Goal: Find specific page/section: Find specific page/section

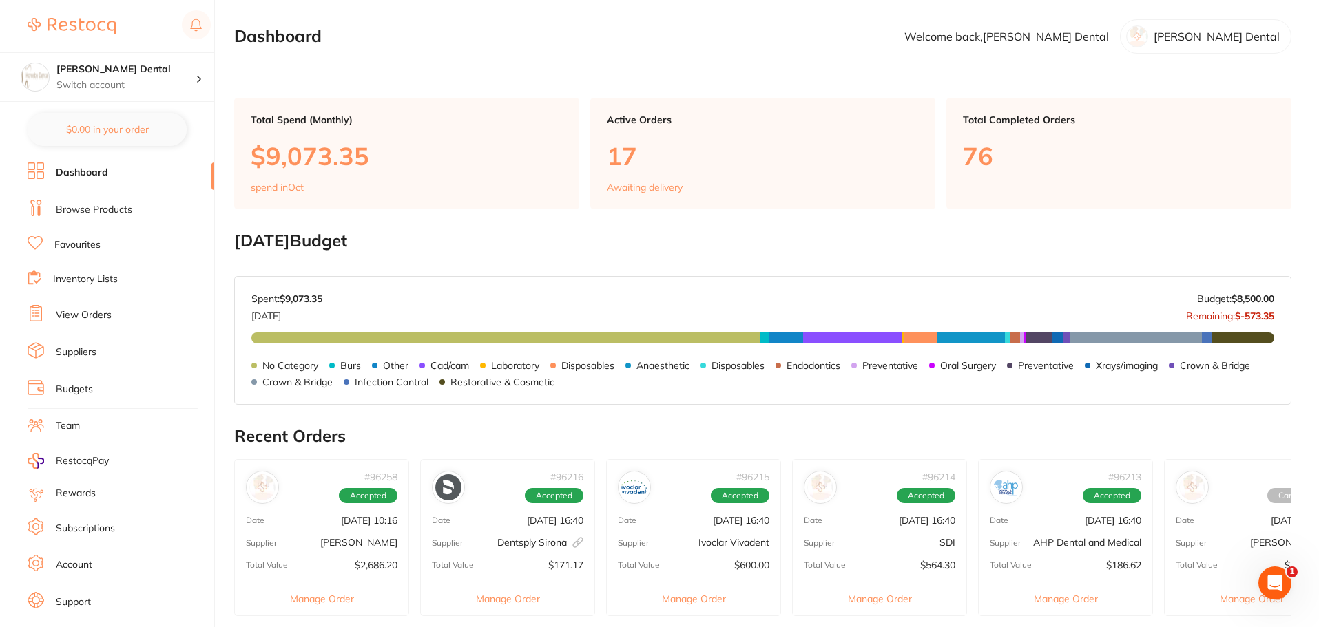
click at [65, 244] on link "Favourites" at bounding box center [77, 245] width 46 height 14
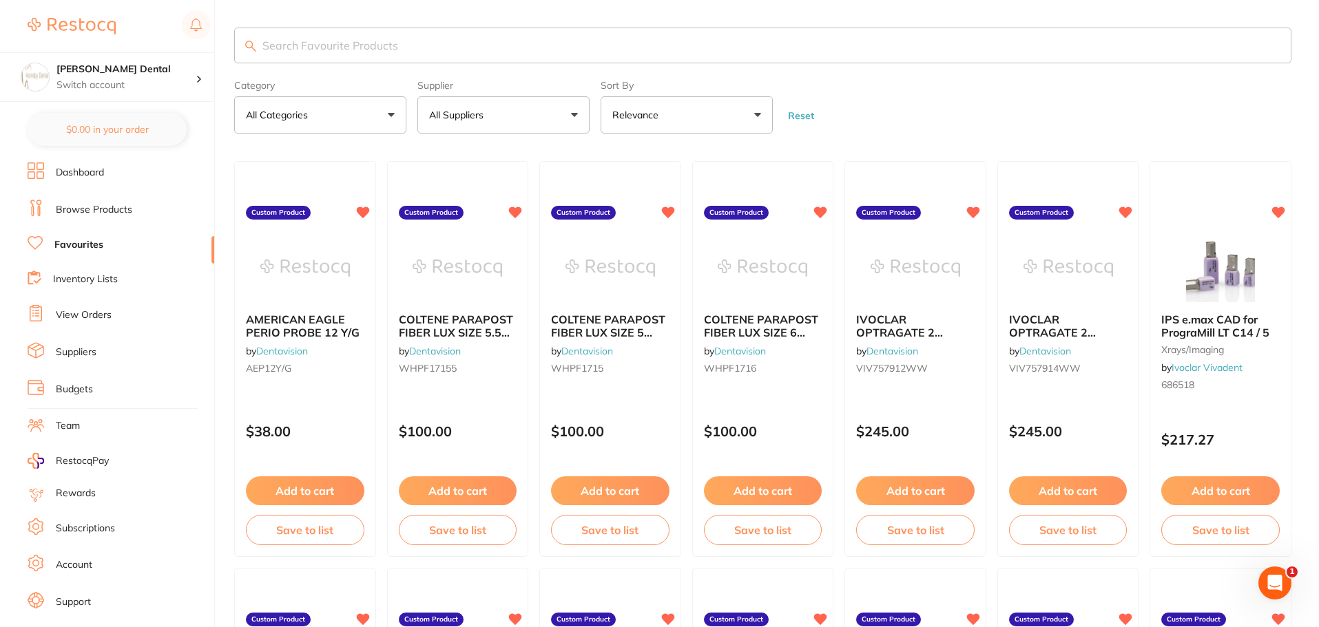
click at [423, 44] on input "search" at bounding box center [762, 46] width 1057 height 36
click at [507, 120] on button "All Suppliers" at bounding box center [503, 114] width 172 height 37
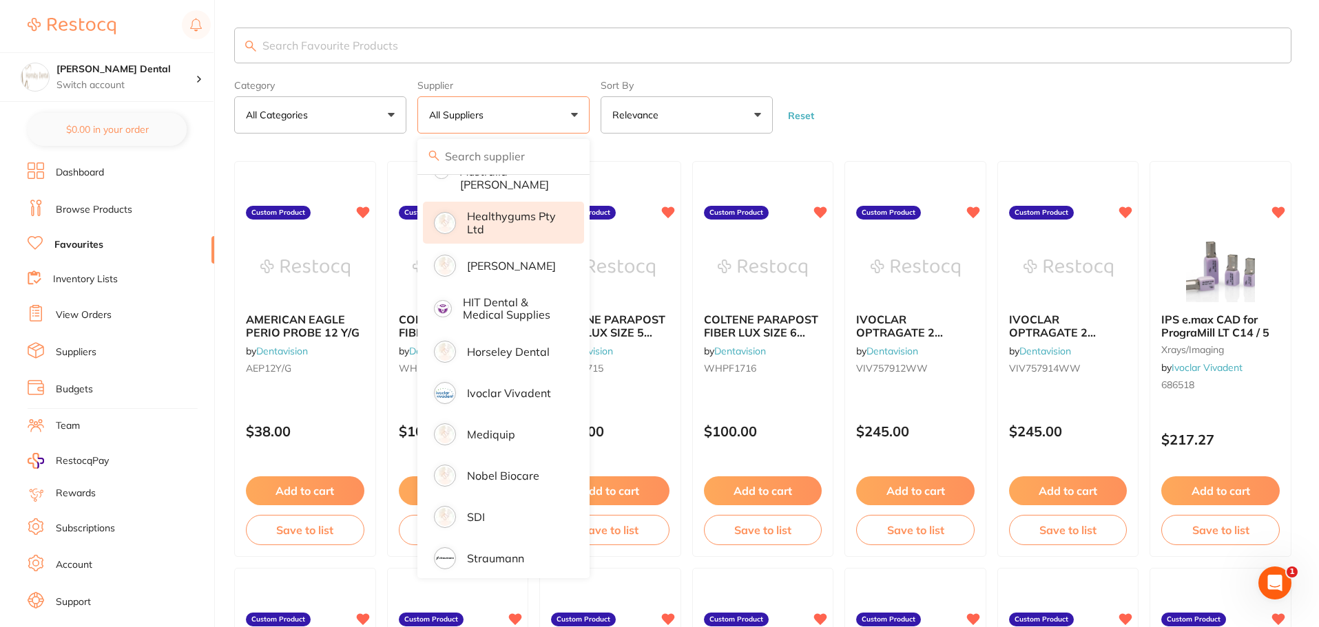
scroll to position [282, 0]
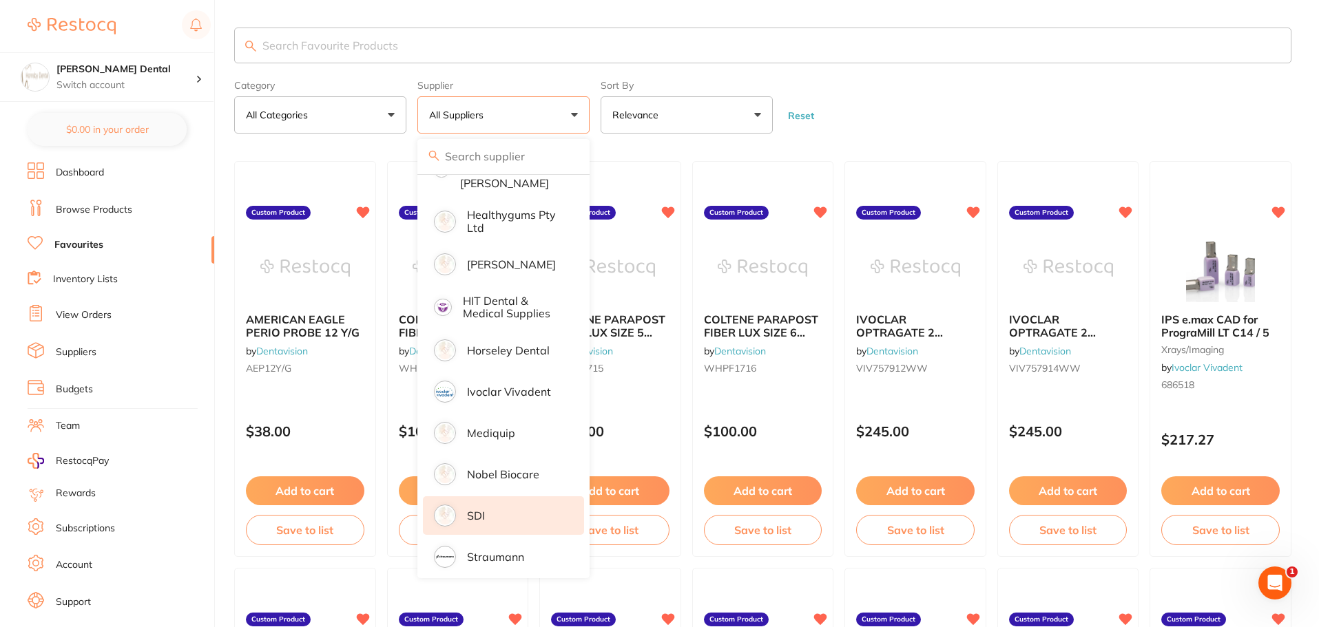
click at [478, 510] on p "SDI" at bounding box center [476, 516] width 18 height 12
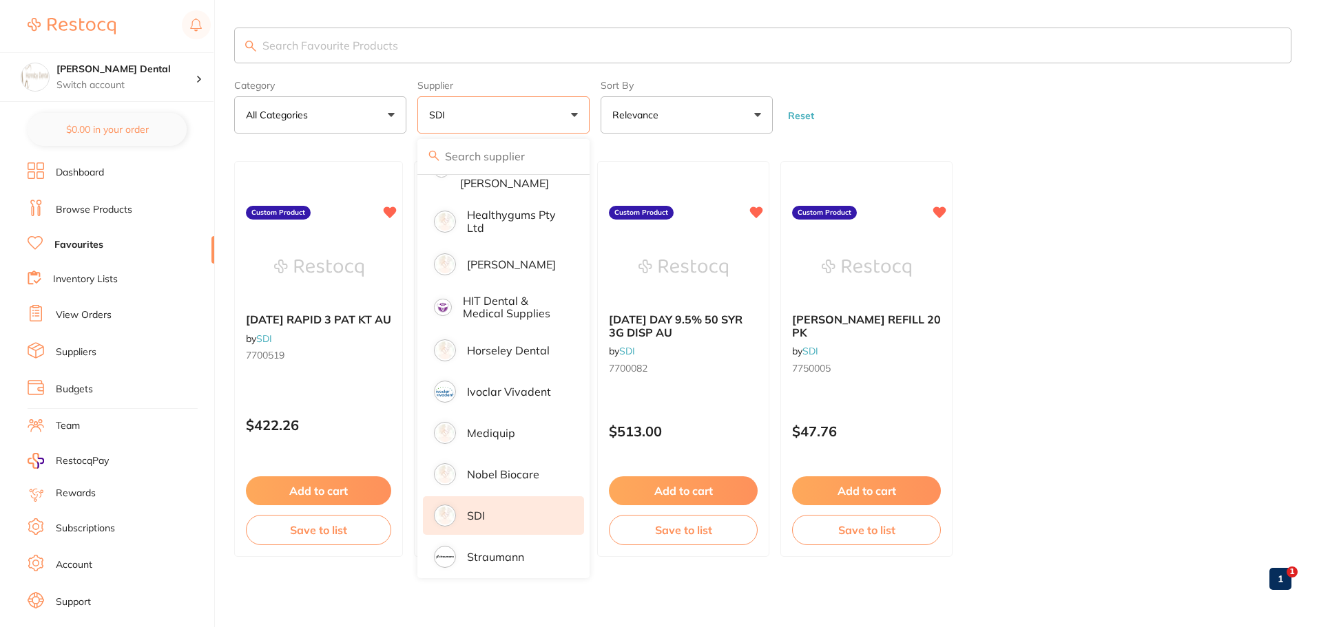
click at [1103, 242] on ul "[DATE] RAPID 3 PAT KT AU by SDI 7700519 Custom Product $422.26 Add to cart Save…" at bounding box center [762, 359] width 1057 height 396
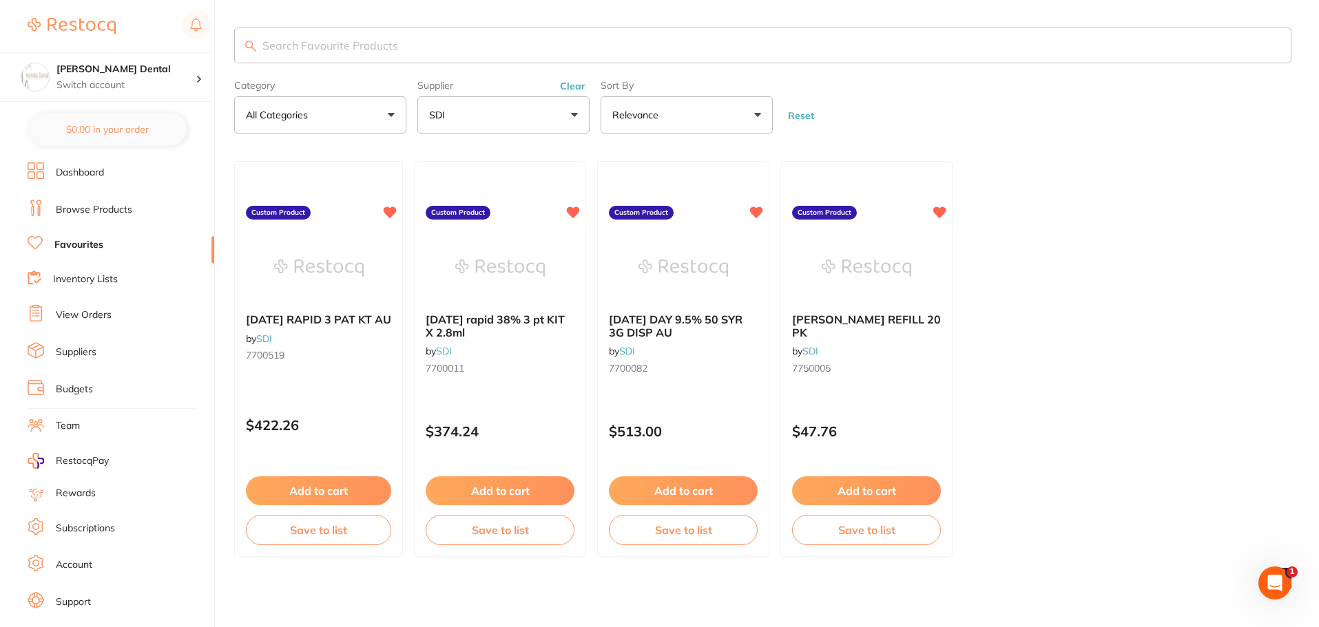
scroll to position [0, 0]
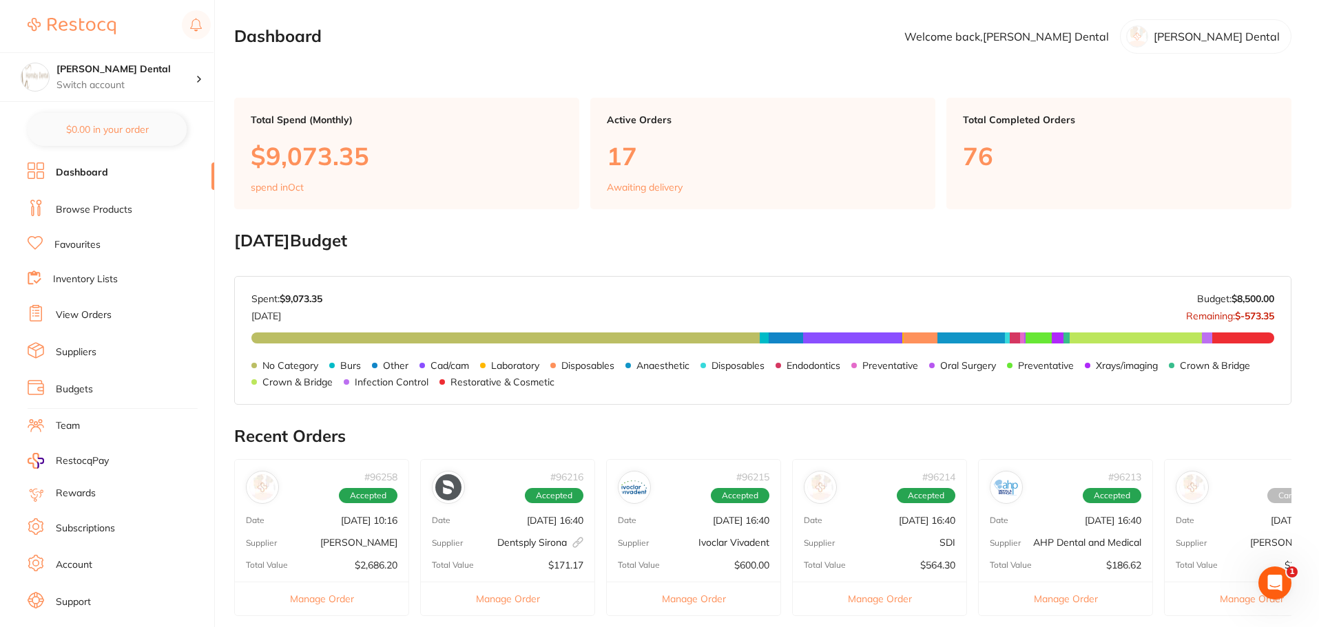
click at [858, 596] on button "Manage Order" at bounding box center [880, 599] width 174 height 34
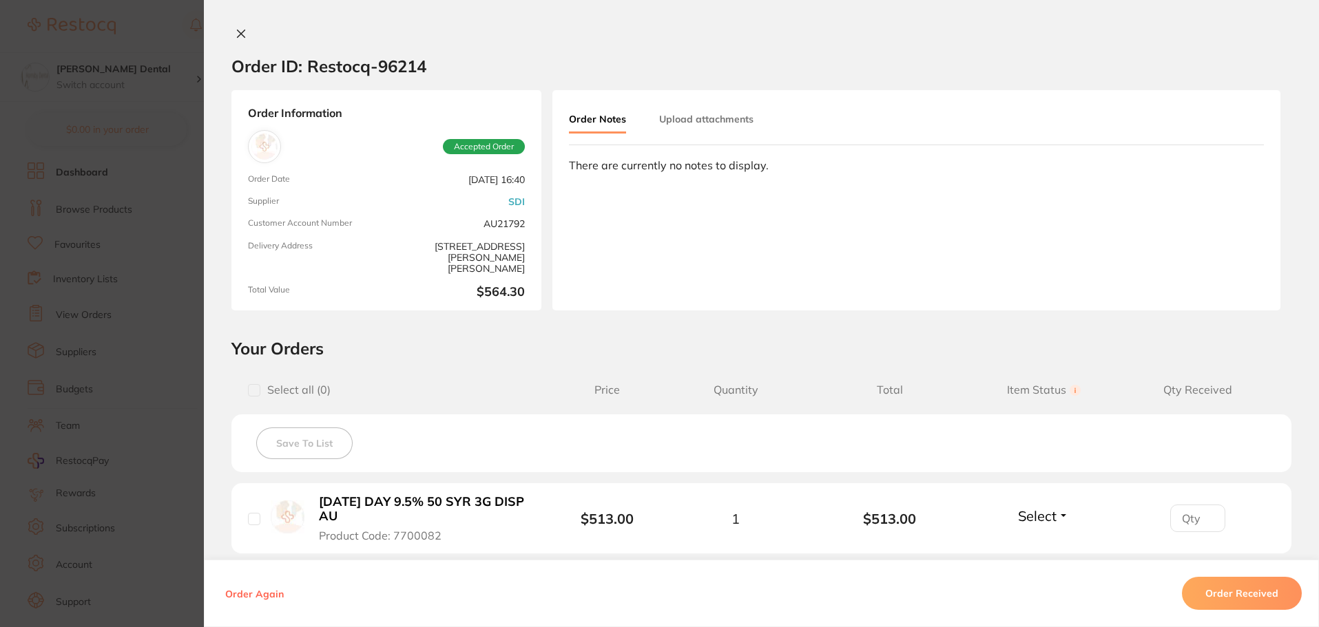
click at [236, 40] on button at bounding box center [240, 35] width 19 height 14
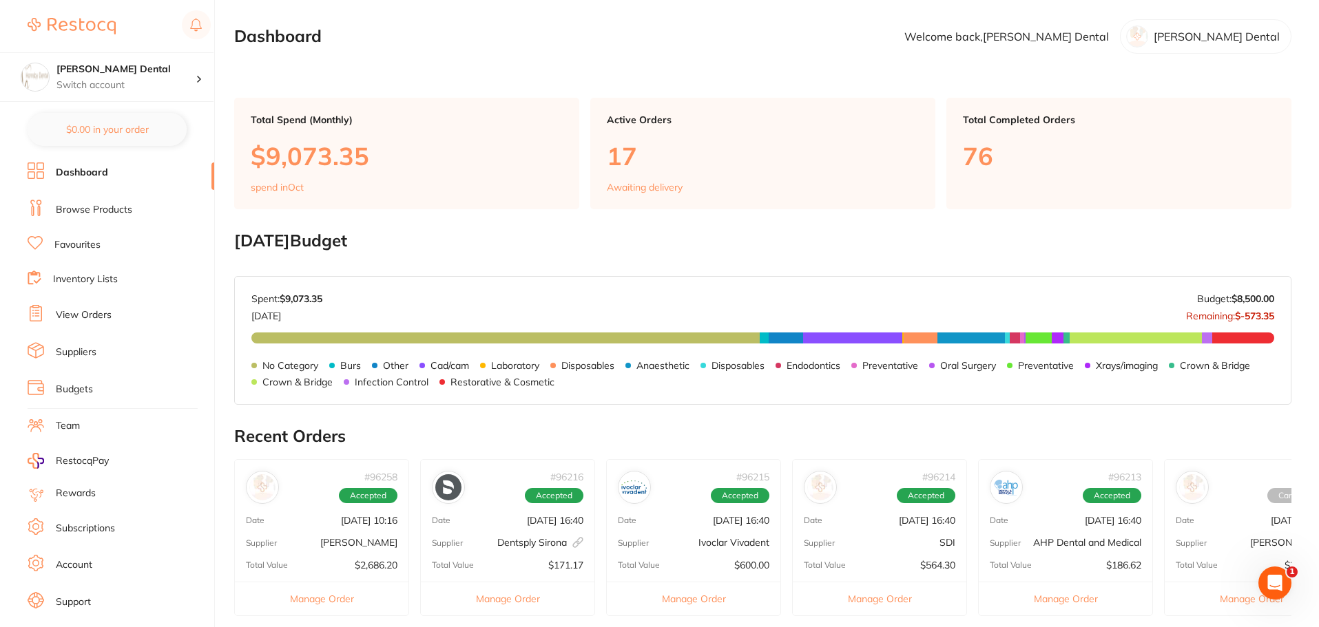
click at [109, 243] on li "Favourites" at bounding box center [121, 245] width 187 height 18
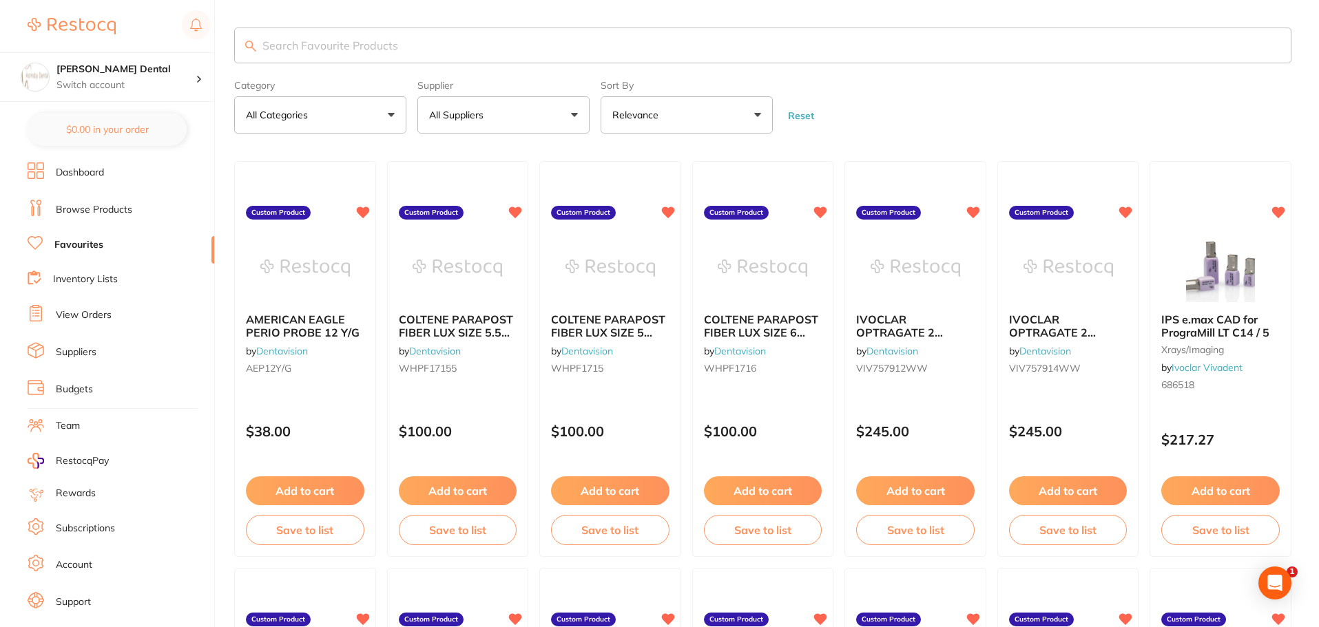
click at [539, 114] on button "All Suppliers" at bounding box center [503, 114] width 172 height 37
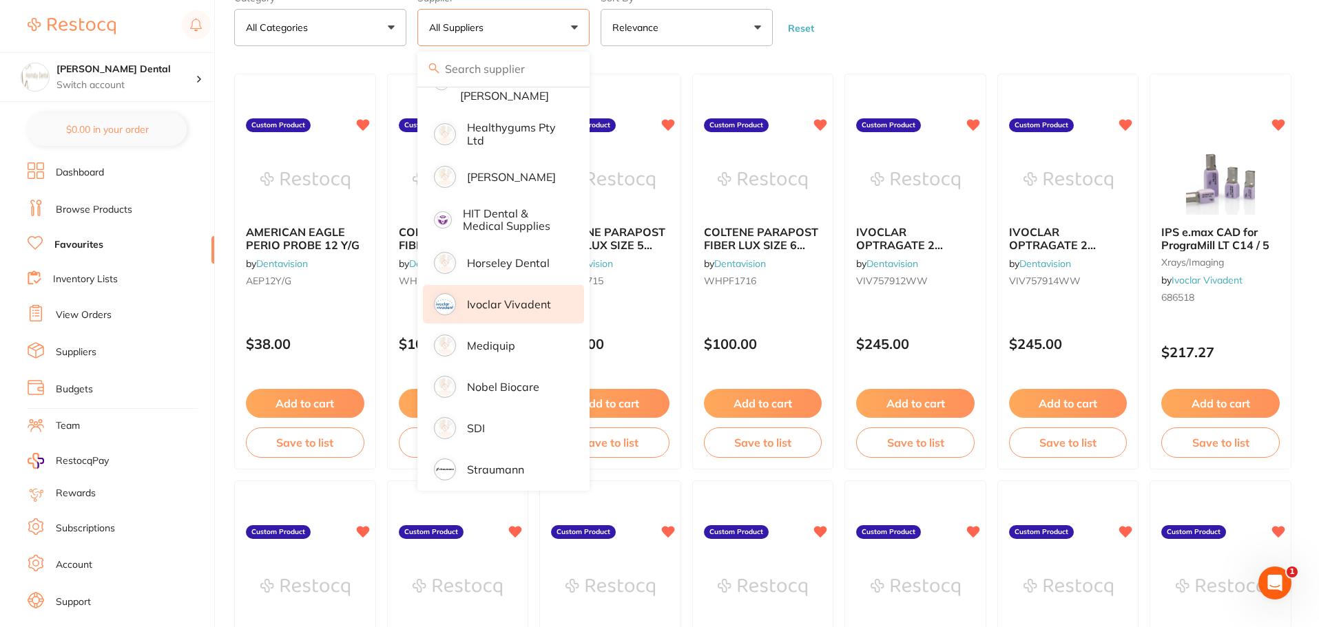
scroll to position [207, 0]
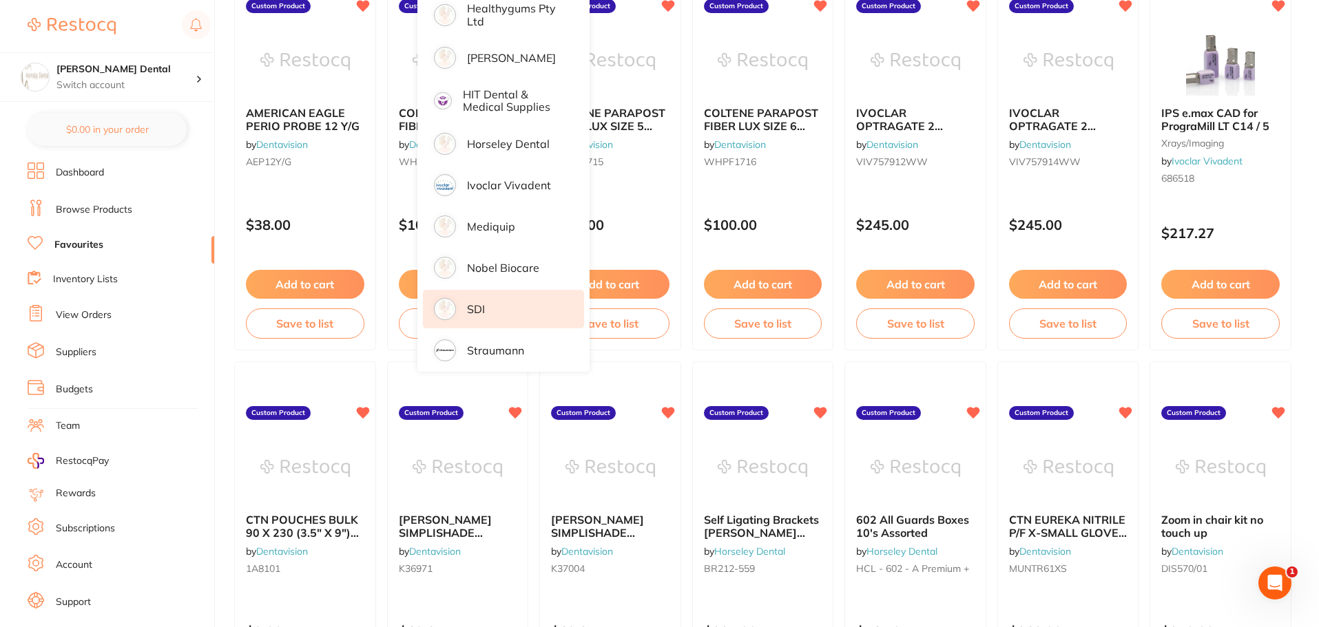
click at [497, 304] on li "SDI" at bounding box center [503, 309] width 161 height 39
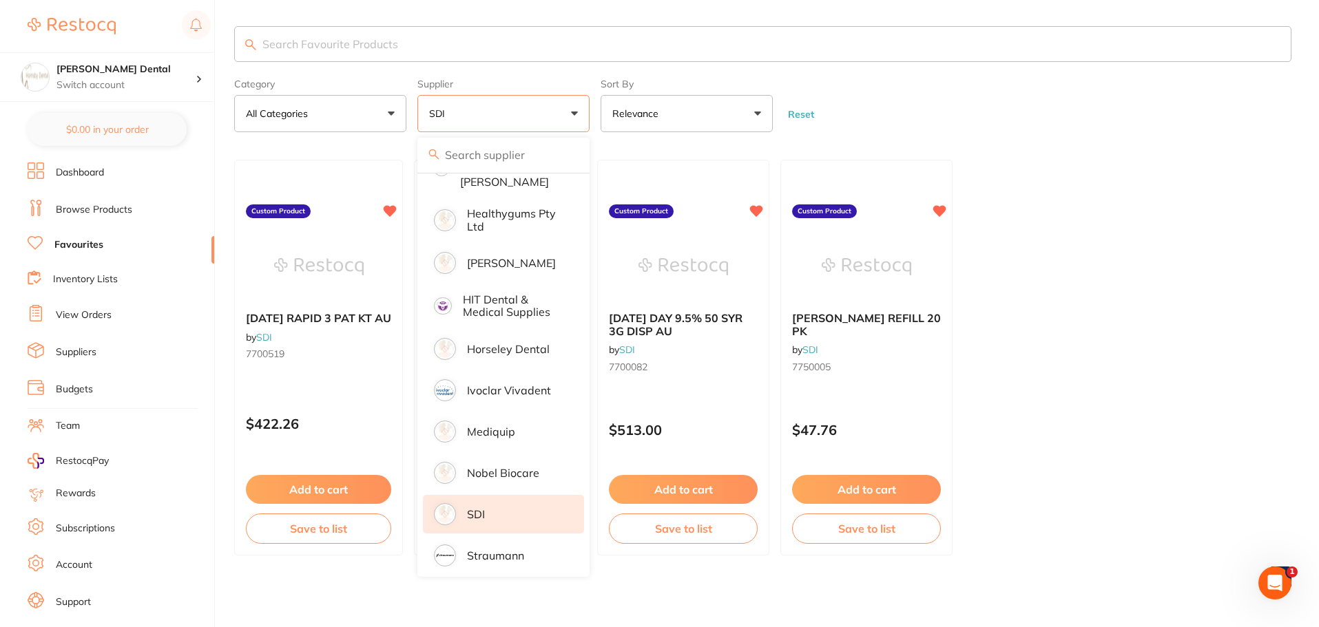
scroll to position [0, 0]
click at [1049, 246] on ul "[DATE] RAPID 3 PAT KT AU by SDI 7700519 Custom Product $422.26 Add to cart Save…" at bounding box center [762, 358] width 1057 height 396
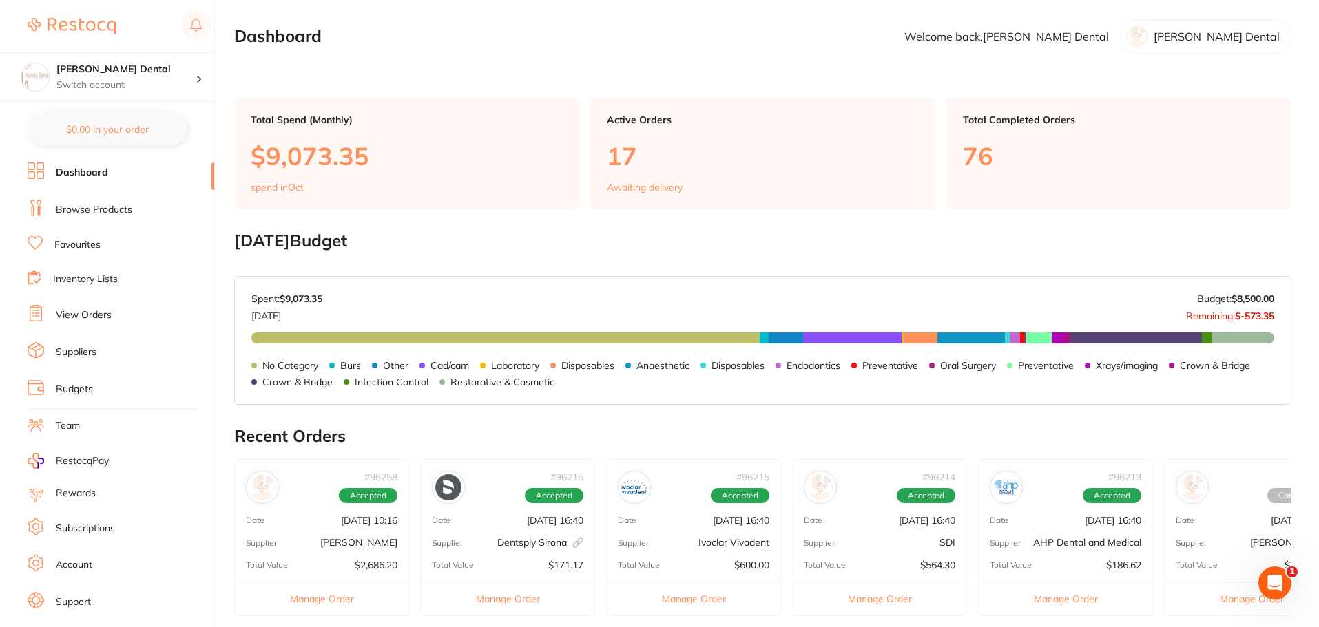
click at [106, 207] on link "Browse Products" at bounding box center [94, 210] width 76 height 14
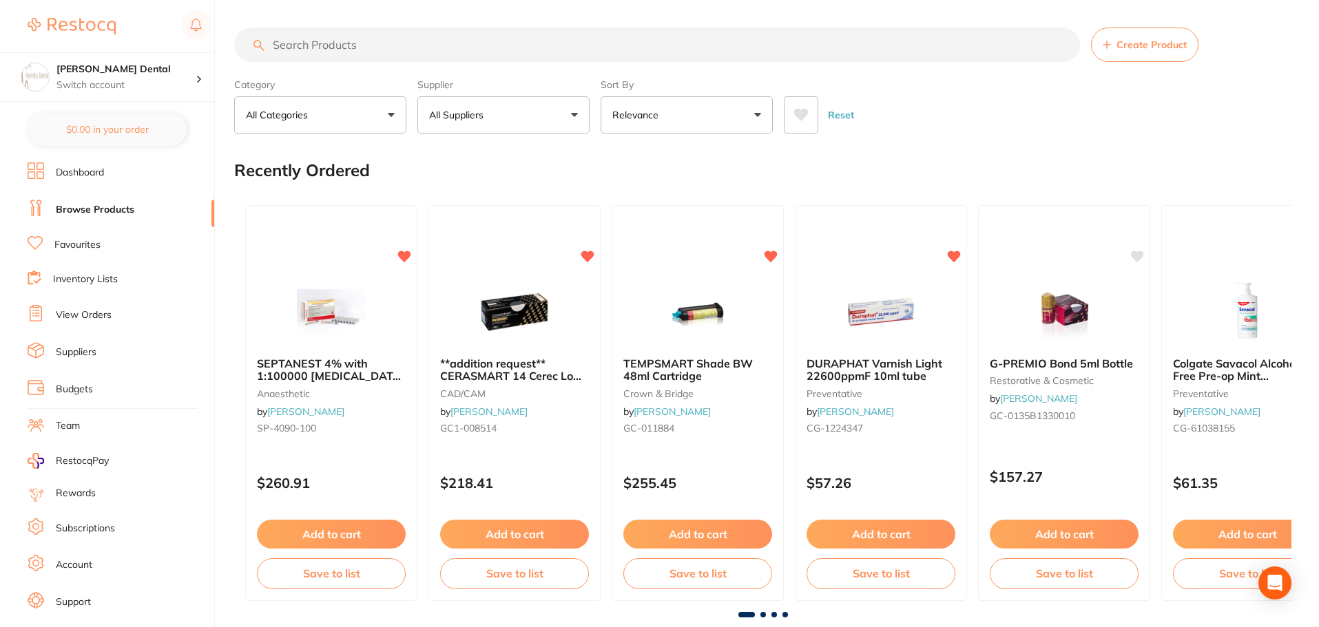
click at [511, 117] on button "All Suppliers" at bounding box center [503, 114] width 172 height 37
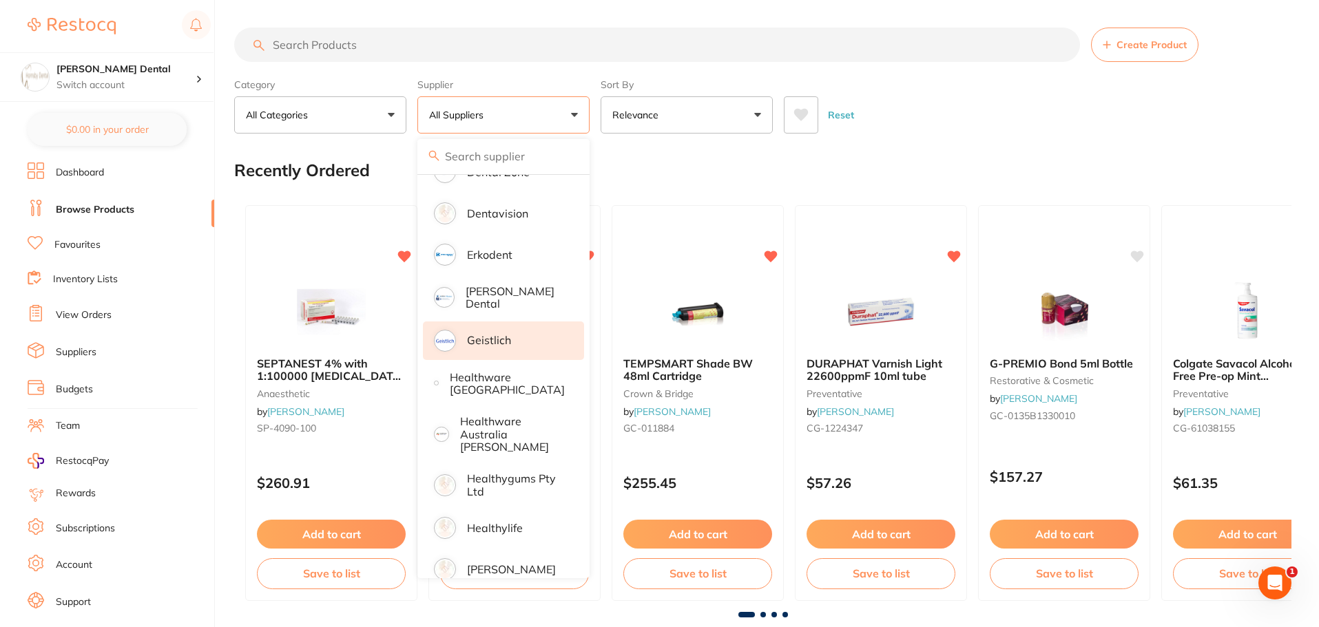
scroll to position [551, 0]
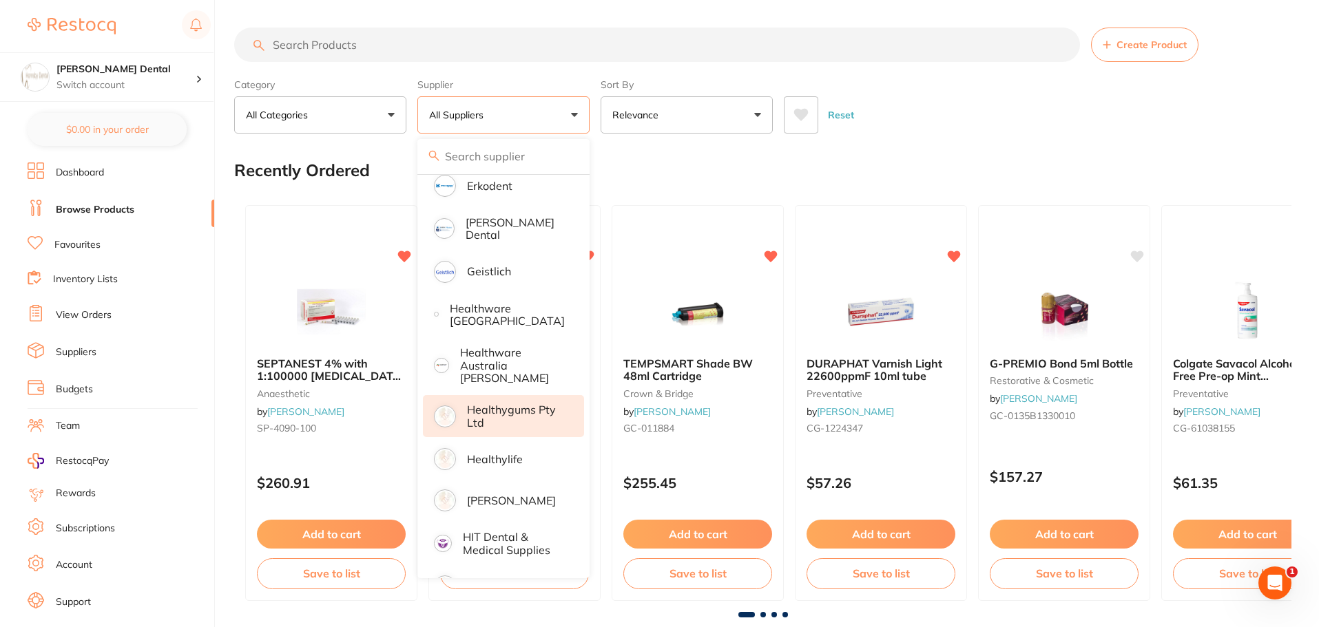
click at [528, 408] on p "Healthygums Pty Ltd" at bounding box center [516, 416] width 98 height 25
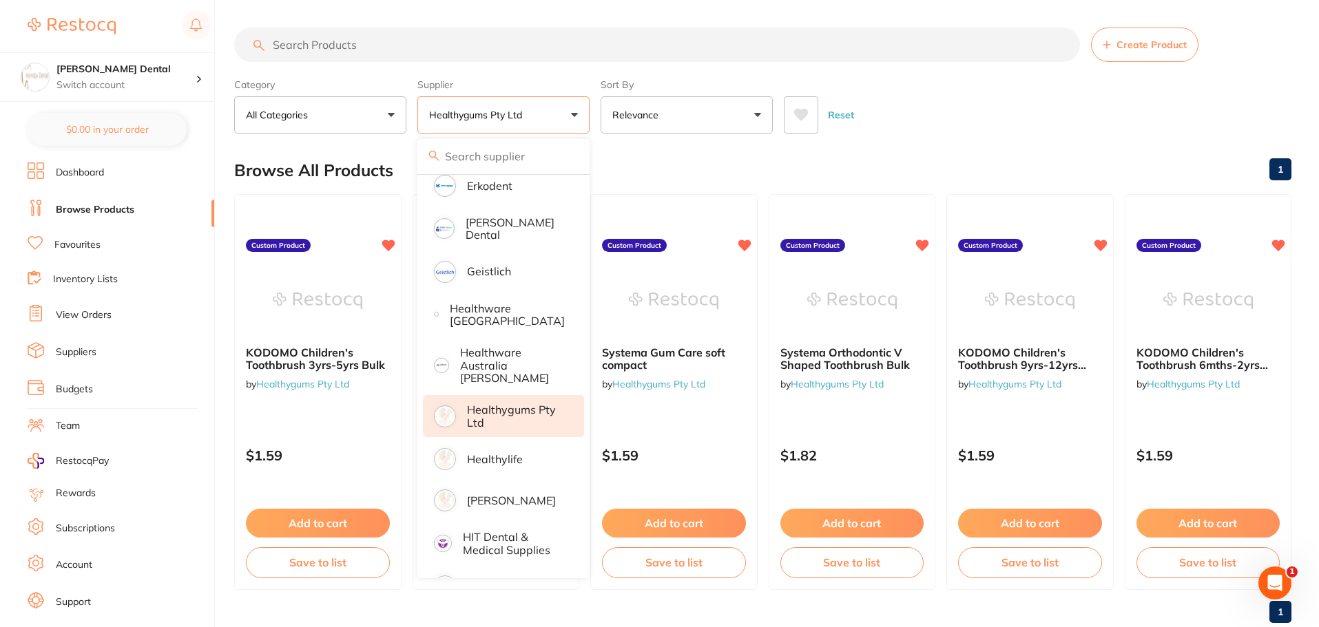
scroll to position [0, 0]
click at [942, 102] on div "Reset" at bounding box center [1032, 109] width 497 height 48
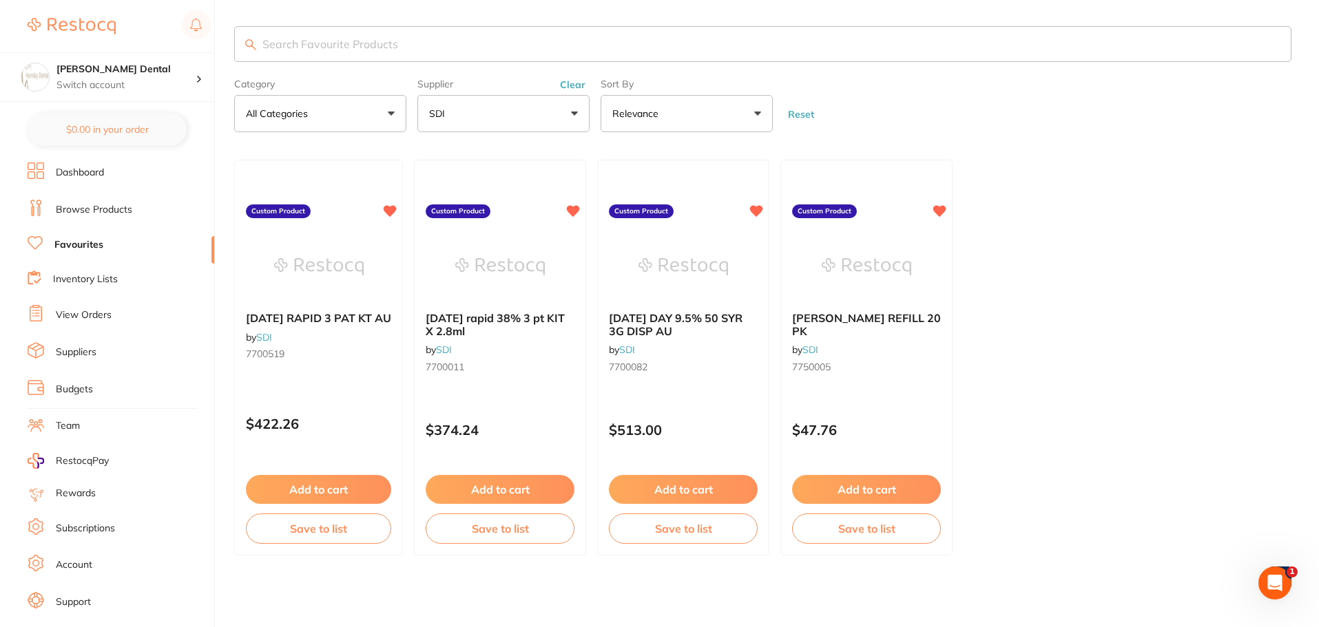
scroll to position [282, 0]
click at [468, 113] on button "SDI" at bounding box center [503, 113] width 172 height 37
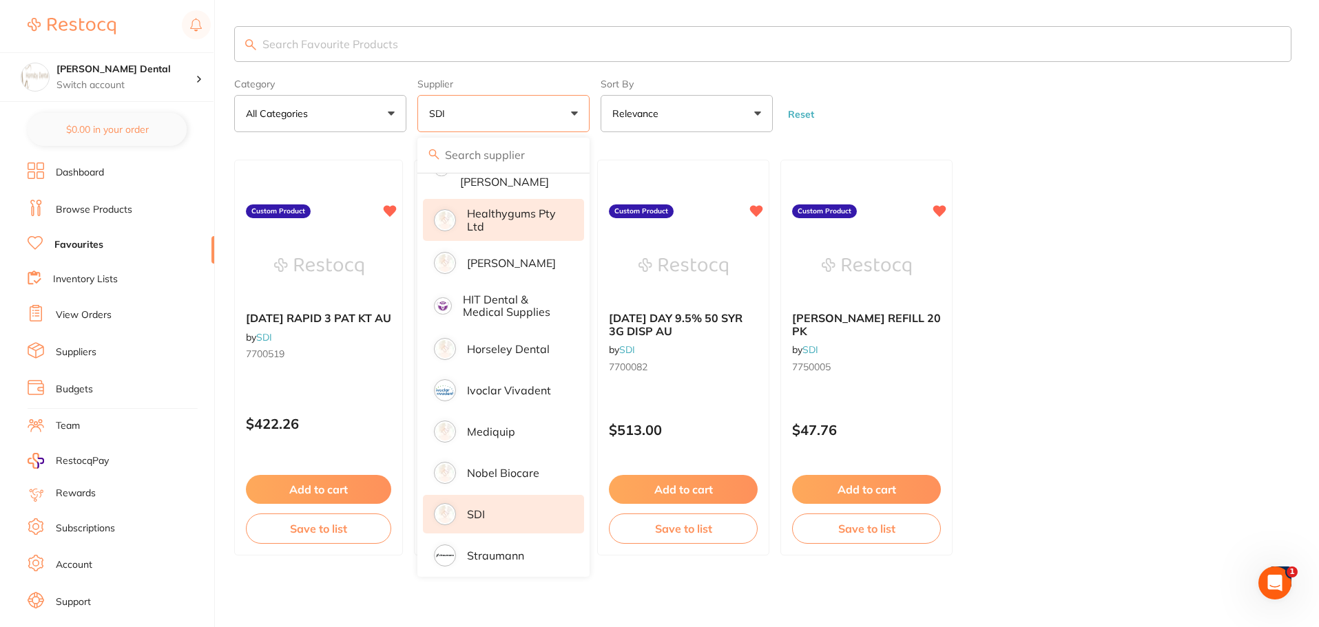
click at [500, 208] on p "Healthygums Pty Ltd" at bounding box center [516, 219] width 98 height 25
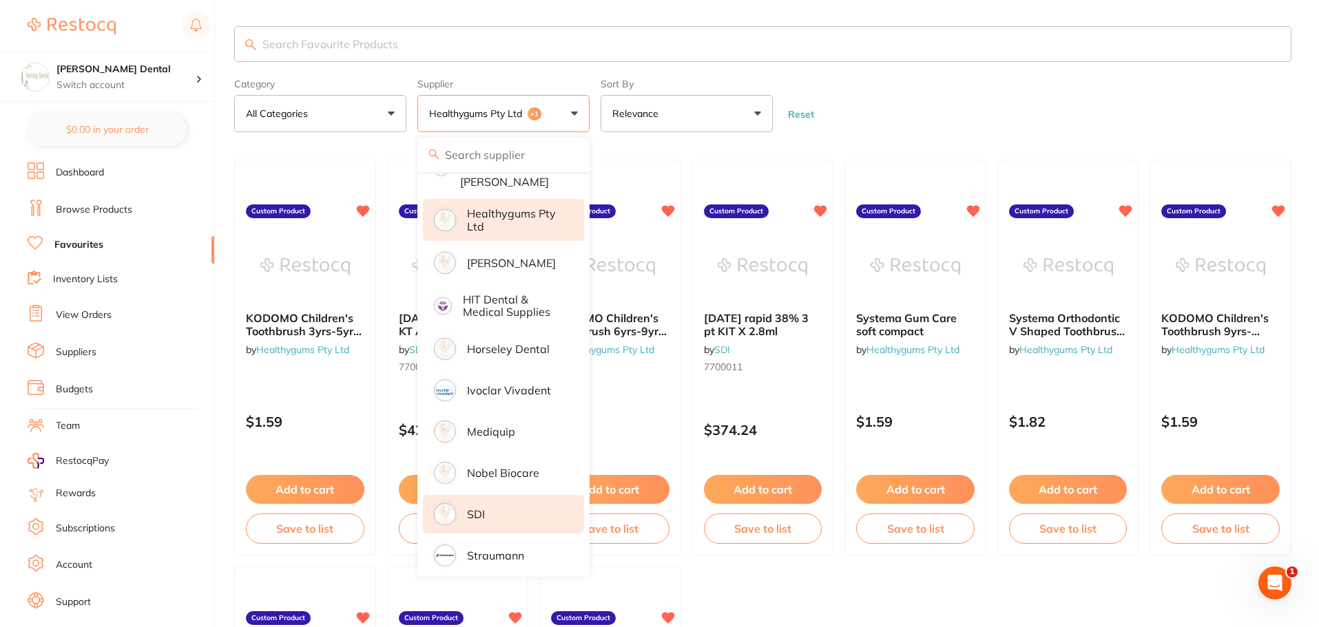
scroll to position [0, 0]
click at [1000, 119] on form "Category All Categories All Categories No categories found Clear Category false…" at bounding box center [762, 102] width 1057 height 59
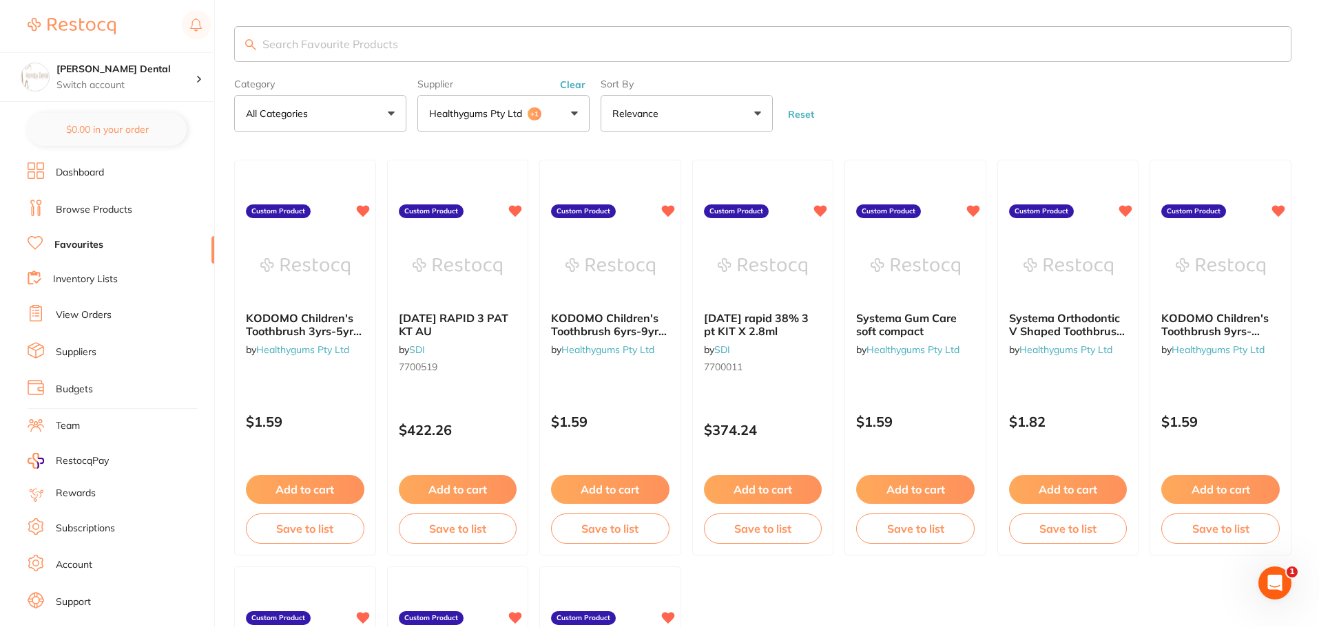
click at [546, 117] on button "Healthygums Pty Ltd +1" at bounding box center [503, 113] width 172 height 37
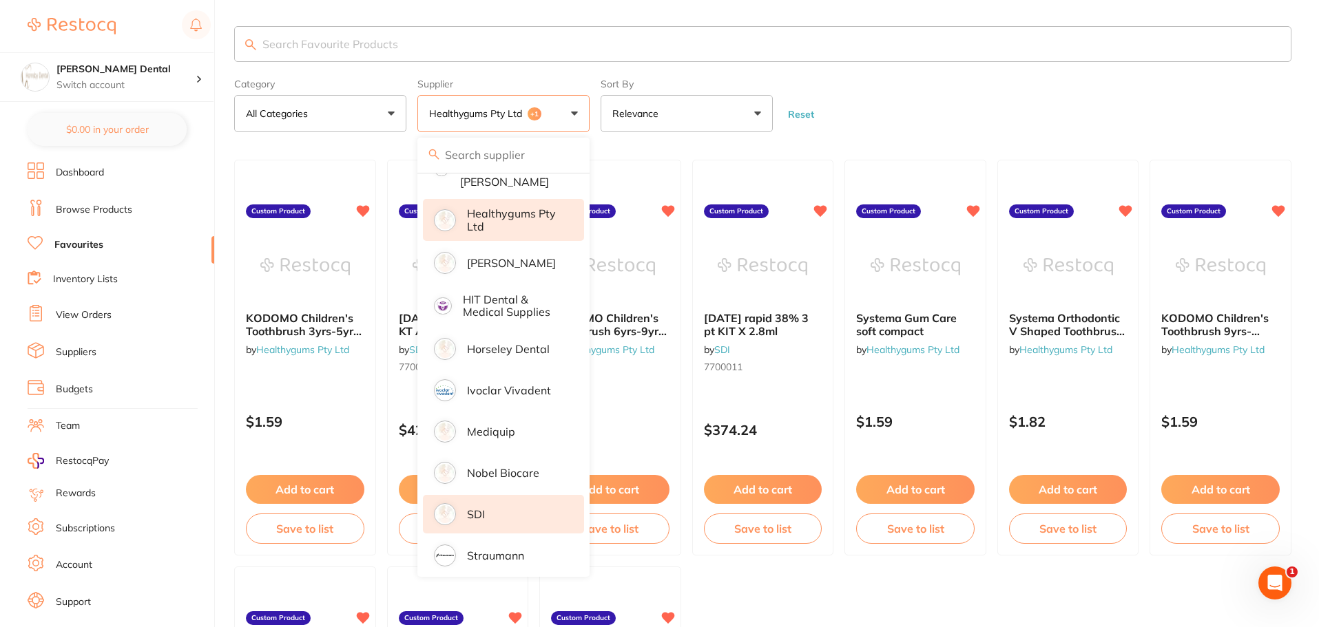
click at [499, 506] on li "SDI" at bounding box center [503, 514] width 161 height 39
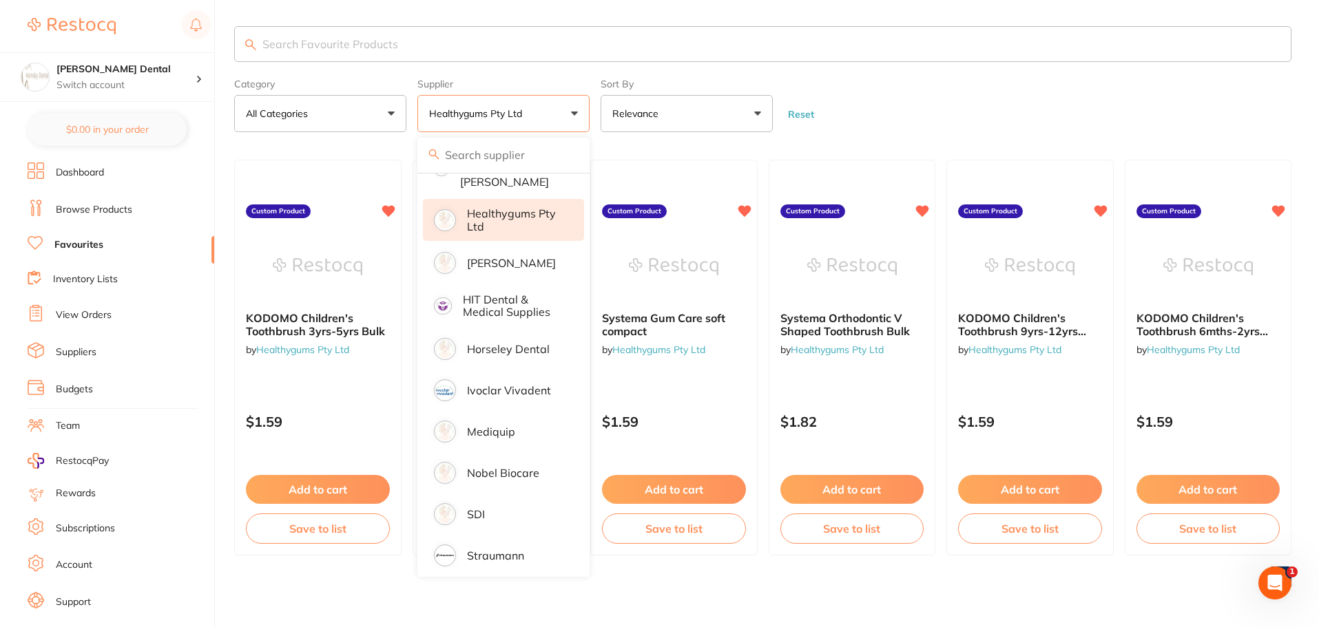
click at [886, 102] on form "Category All Categories All Categories No categories found Clear Category false…" at bounding box center [762, 102] width 1057 height 59
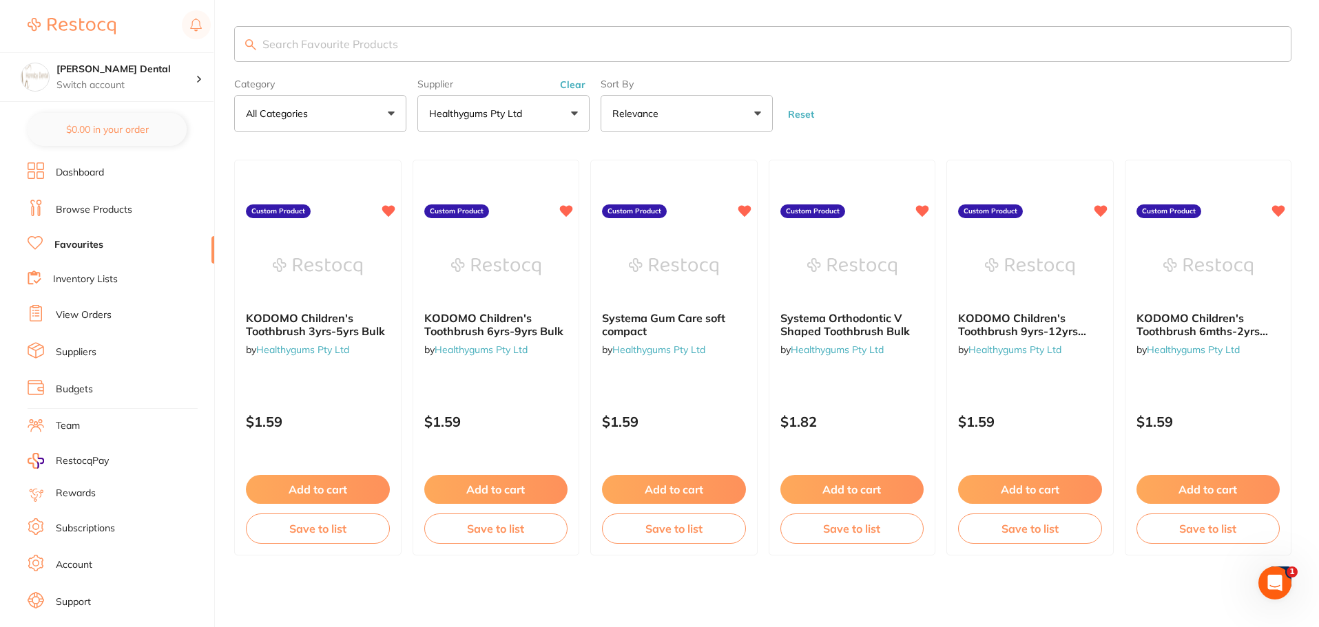
click at [511, 113] on p "Healthygums Pty Ltd" at bounding box center [478, 114] width 98 height 14
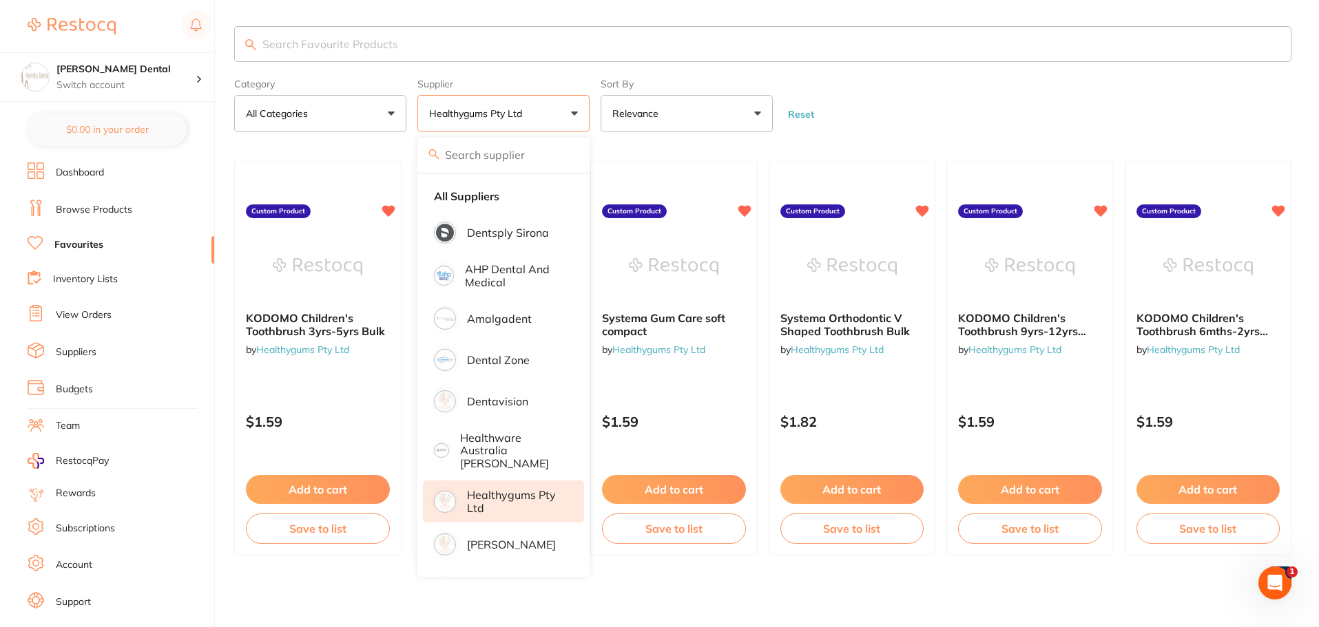
click at [927, 127] on form "Category All Categories All Categories No categories found Clear Category false…" at bounding box center [762, 102] width 1057 height 59
